Goal: Use online tool/utility: Utilize a website feature to perform a specific function

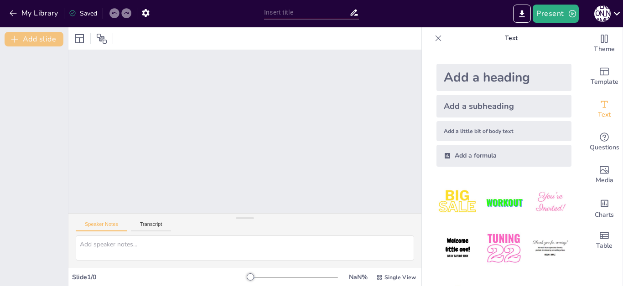
click at [15, 39] on icon "button" at bounding box center [14, 39] width 7 height 7
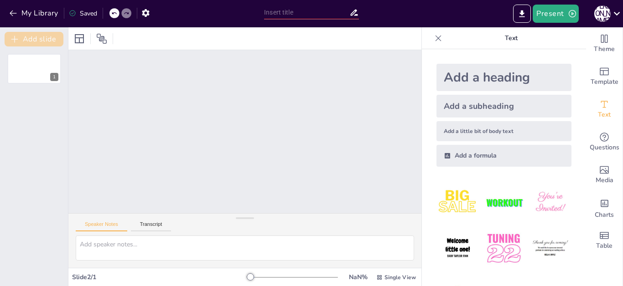
click at [14, 41] on icon "button" at bounding box center [14, 39] width 9 height 9
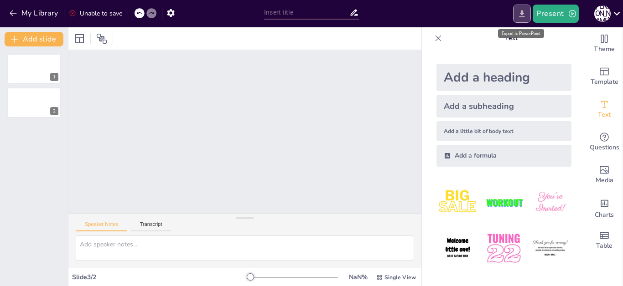
click at [523, 16] on icon "Export to PowerPoint" at bounding box center [521, 13] width 5 height 7
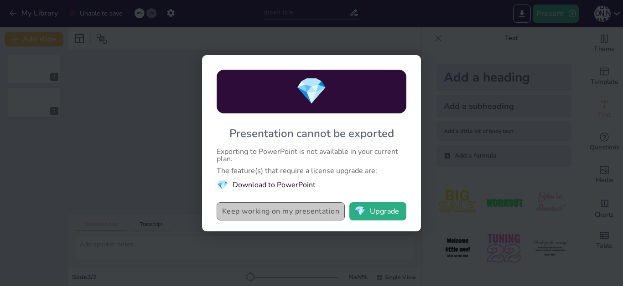
click at [302, 212] on button "Keep working on my presentation" at bounding box center [281, 211] width 128 height 18
